Goal: Task Accomplishment & Management: Manage account settings

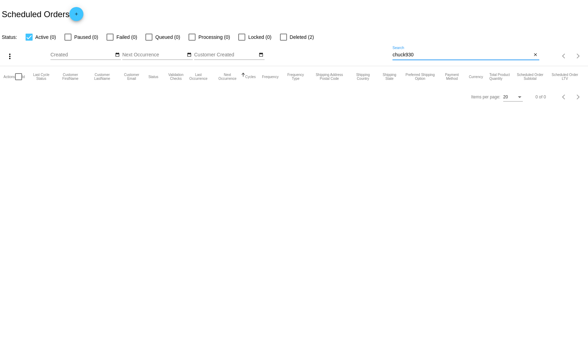
drag, startPoint x: 419, startPoint y: 54, endPoint x: 396, endPoint y: 57, distance: 23.0
click at [396, 57] on input "chuck930" at bounding box center [462, 55] width 139 height 6
type input "c"
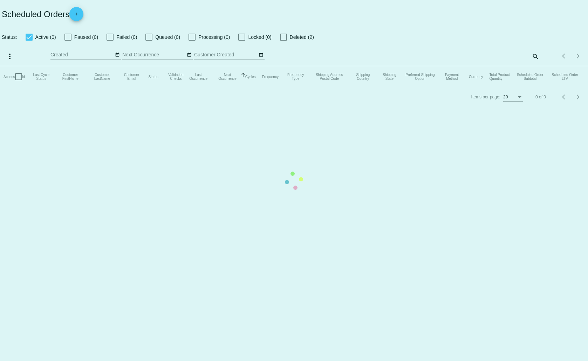
click at [534, 66] on mat-table "Actions Id Last Cycle Status Customer FirstName Customer LastName Customer Emai…" at bounding box center [294, 76] width 588 height 21
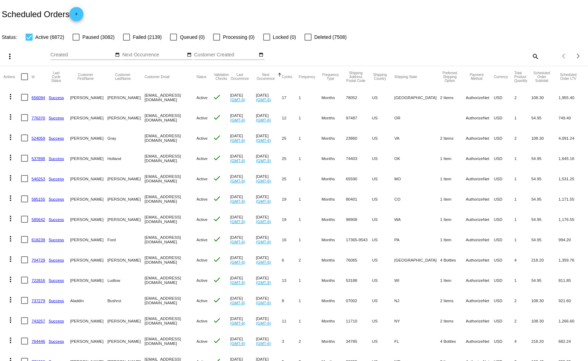
click at [531, 55] on mat-icon "search" at bounding box center [535, 56] width 8 height 11
click at [399, 54] on input "Search" at bounding box center [466, 55] width 147 height 6
paste input "tncandfamily@gmail.com"
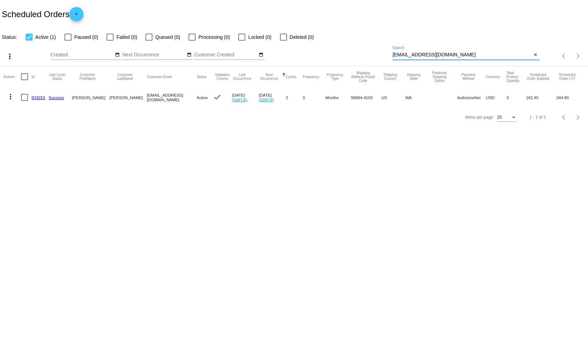
type input "tncandfamily@gmail.co"
click at [12, 98] on mat-icon "more_vert" at bounding box center [10, 97] width 8 height 8
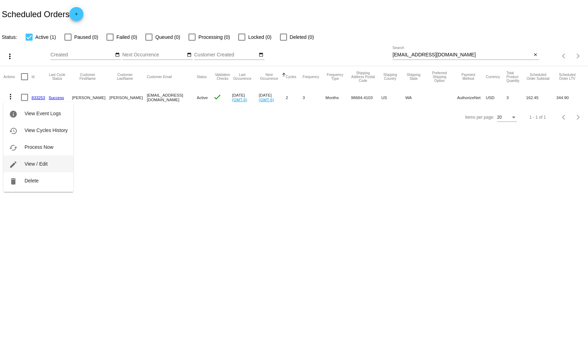
click at [28, 162] on span "View / Edit" at bounding box center [36, 164] width 23 height 6
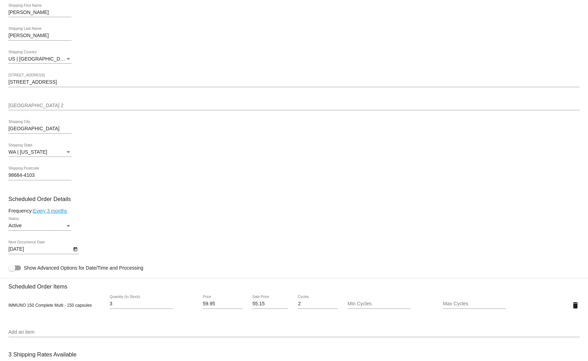
scroll to position [351, 0]
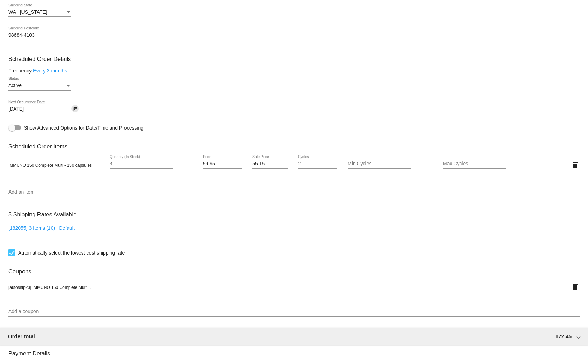
click at [76, 106] on icon "Open calendar" at bounding box center [75, 109] width 5 height 8
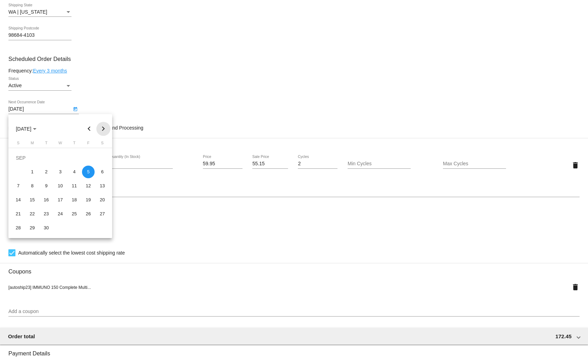
click at [101, 125] on button "Next month" at bounding box center [103, 129] width 14 height 14
click at [89, 156] on div "3" at bounding box center [88, 158] width 13 height 13
type input "10/3/2025"
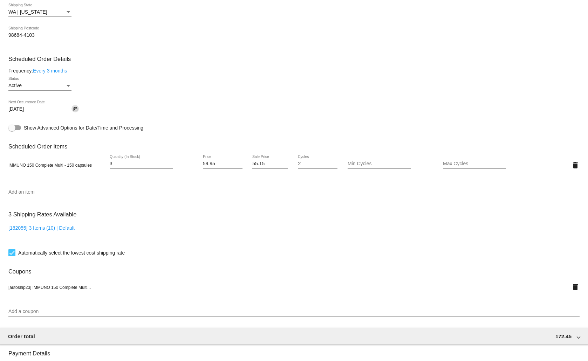
scroll to position [513, 0]
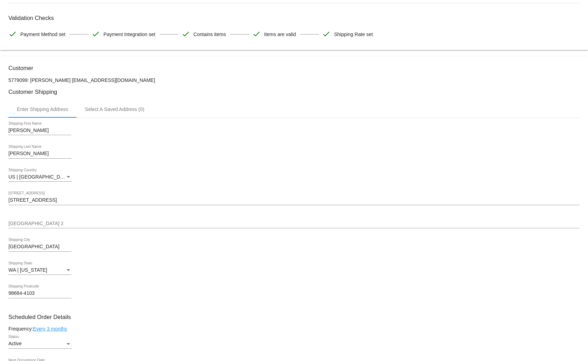
scroll to position [0, 0]
